Goal: Obtain resource: Obtain resource

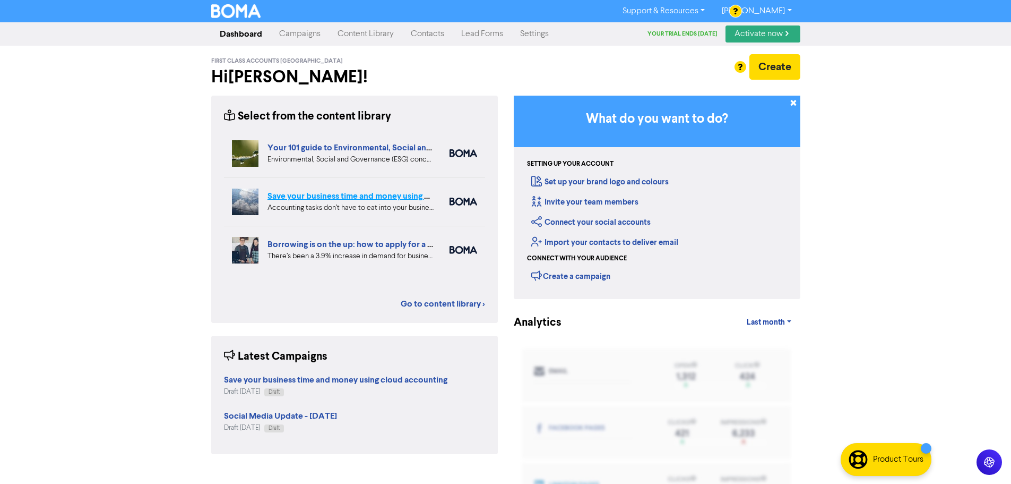
click at [351, 194] on link "Save your business time and money using cloud accounting" at bounding box center [379, 196] width 223 height 11
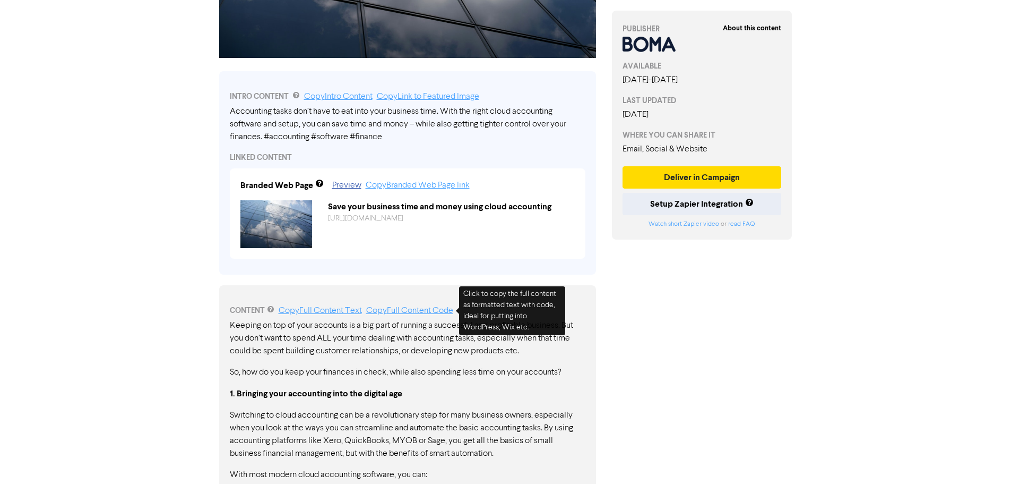
scroll to position [318, 0]
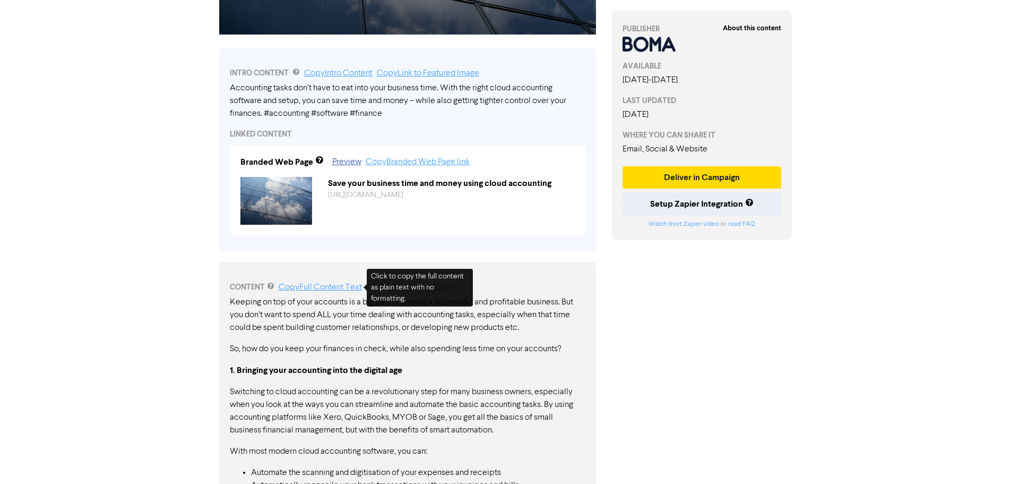
click at [330, 286] on link "Copy Full Content Text" at bounding box center [320, 287] width 83 height 8
drag, startPoint x: 381, startPoint y: 113, endPoint x: 265, endPoint y: 91, distance: 117.7
click at [265, 91] on div "Accounting tasks don’t have to eat into your business time. With the right clou…" at bounding box center [408, 101] width 356 height 38
drag, startPoint x: 232, startPoint y: 87, endPoint x: 328, endPoint y: 102, distance: 96.8
click at [328, 102] on div "Accounting tasks don’t have to eat into your business time. With the right clou…" at bounding box center [408, 101] width 356 height 38
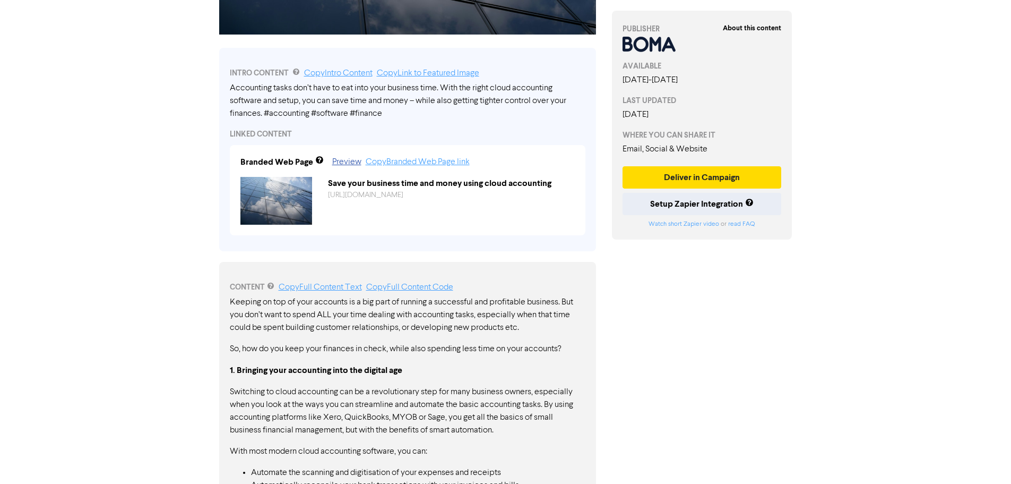
drag, startPoint x: 384, startPoint y: 115, endPoint x: 314, endPoint y: 104, distance: 70.5
click at [313, 104] on div "Accounting tasks don’t have to eat into your business time. With the right clou…" at bounding box center [408, 101] width 356 height 38
click at [344, 69] on link "Copy Intro Content" at bounding box center [338, 73] width 68 height 8
